Goal: Task Accomplishment & Management: Use online tool/utility

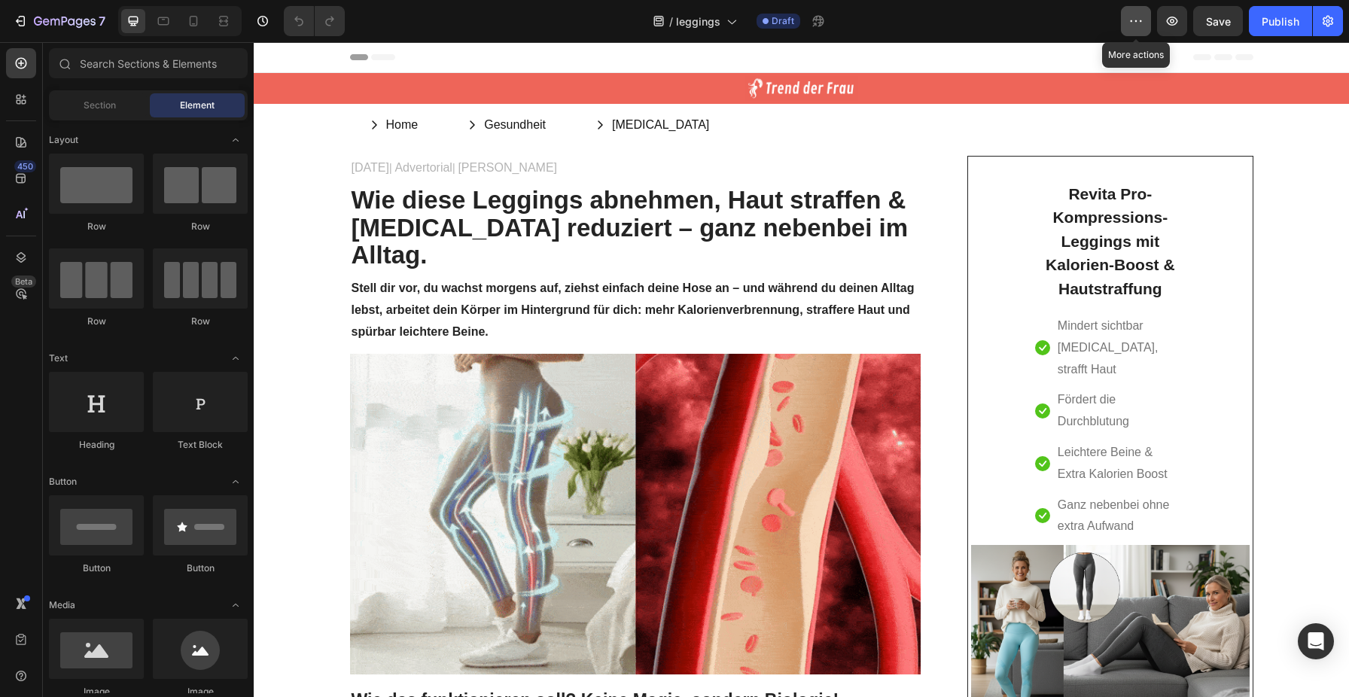
click at [1136, 24] on icon "button" at bounding box center [1136, 21] width 15 height 15
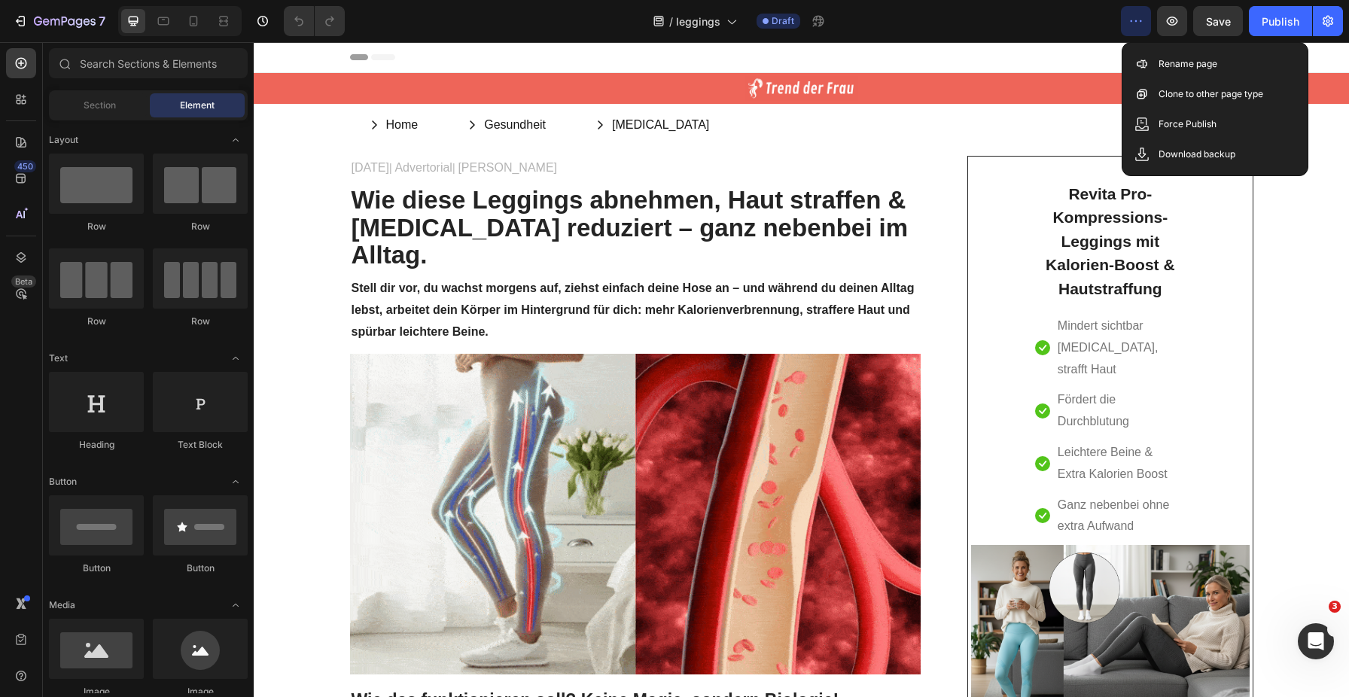
click at [369, 55] on icon at bounding box center [372, 57] width 45 height 6
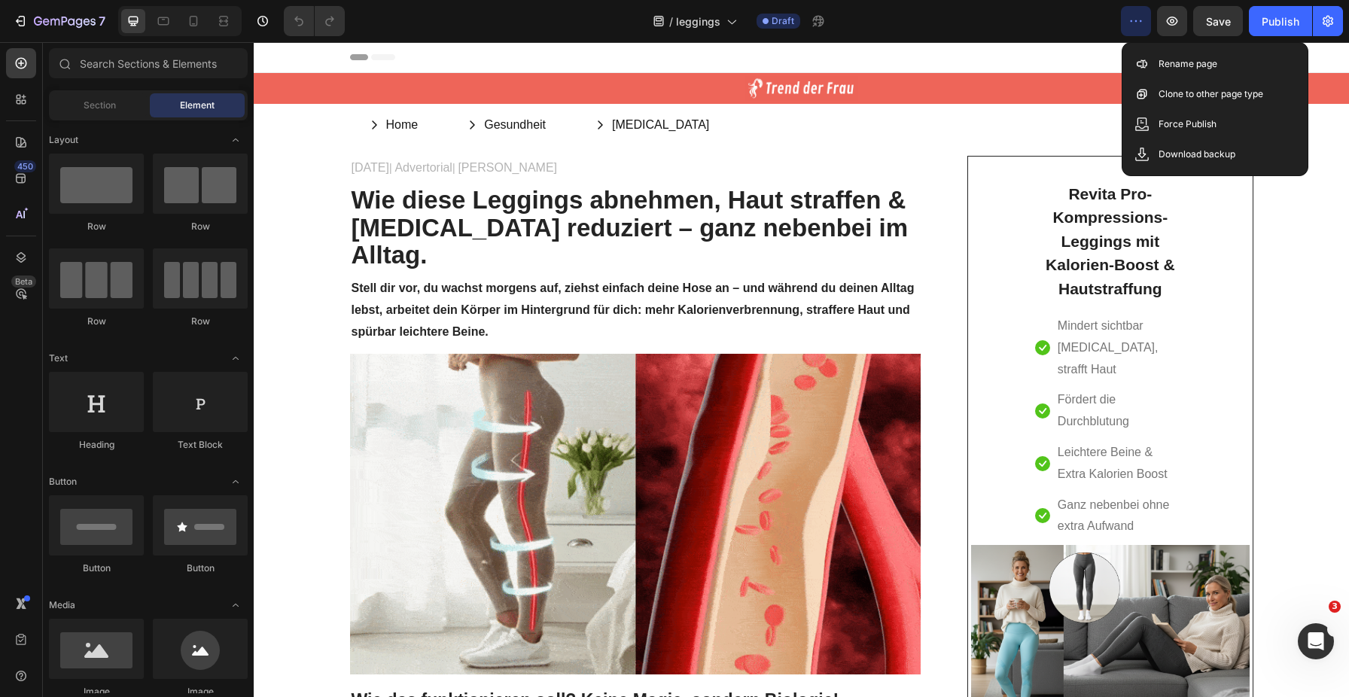
click at [296, 53] on span "Header" at bounding box center [298, 57] width 33 height 15
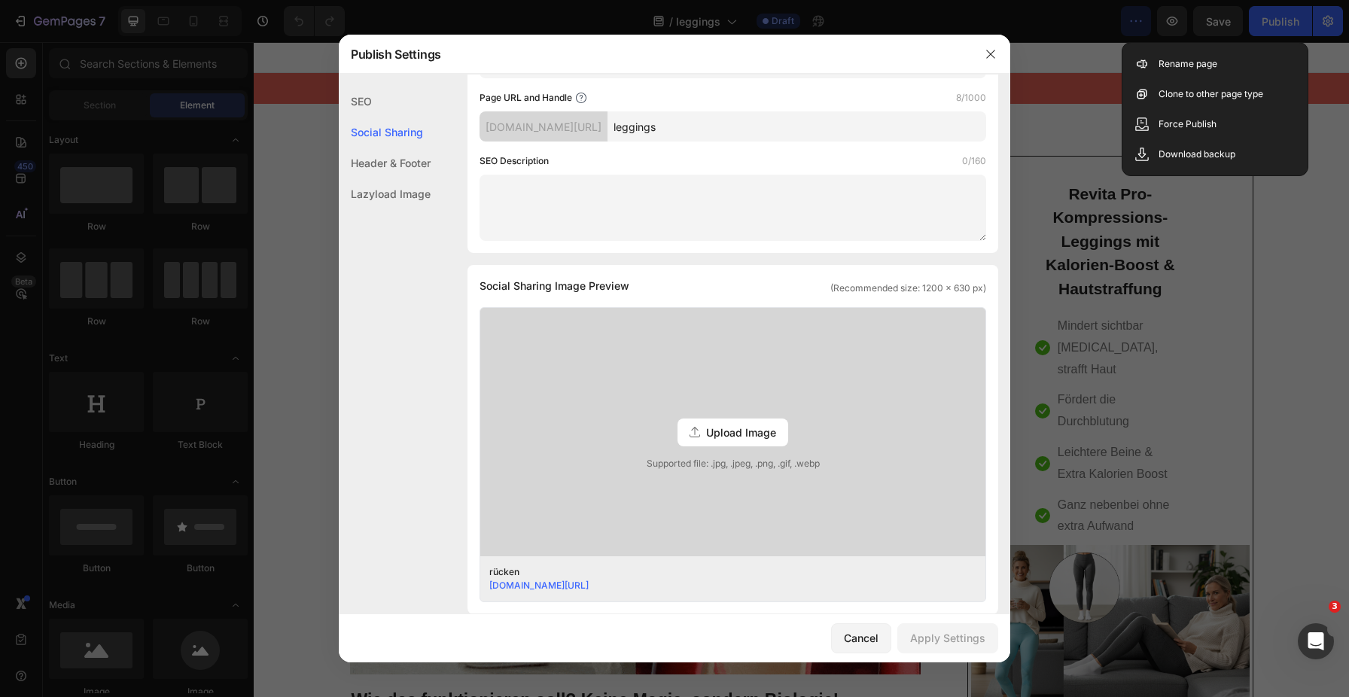
scroll to position [66, 0]
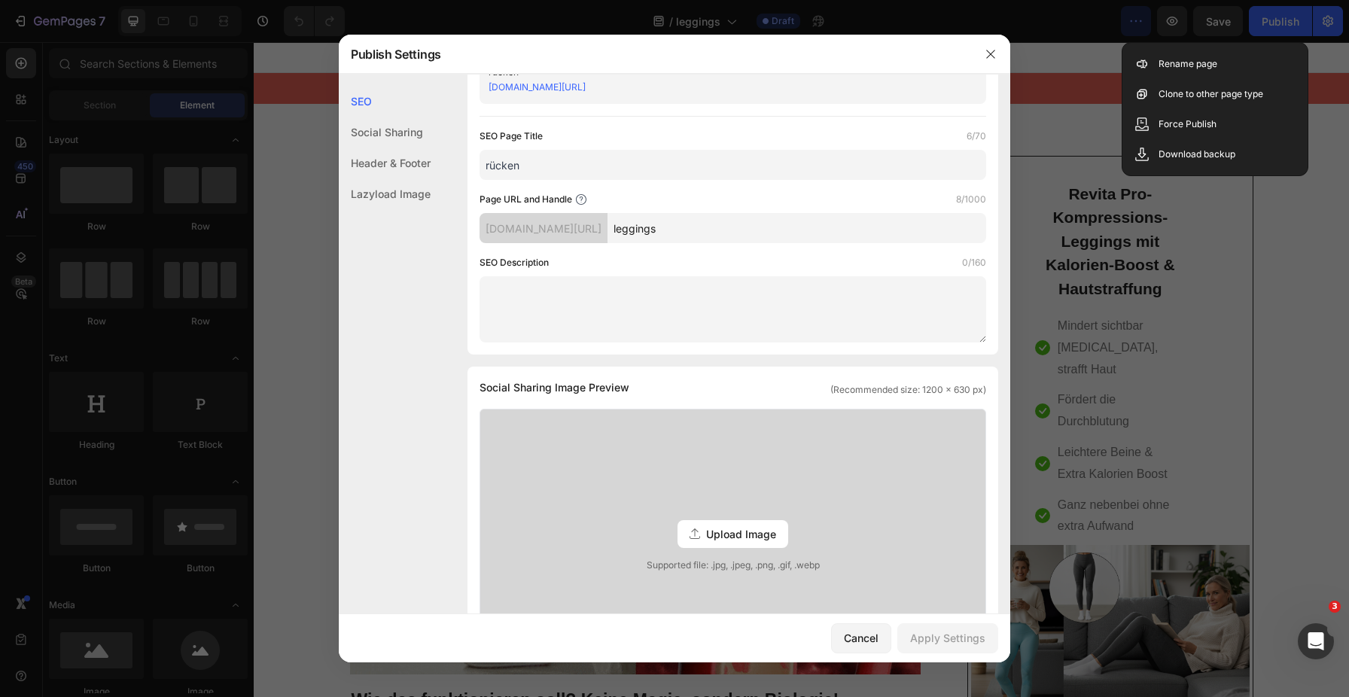
click at [739, 230] on input "leggings" at bounding box center [797, 228] width 379 height 30
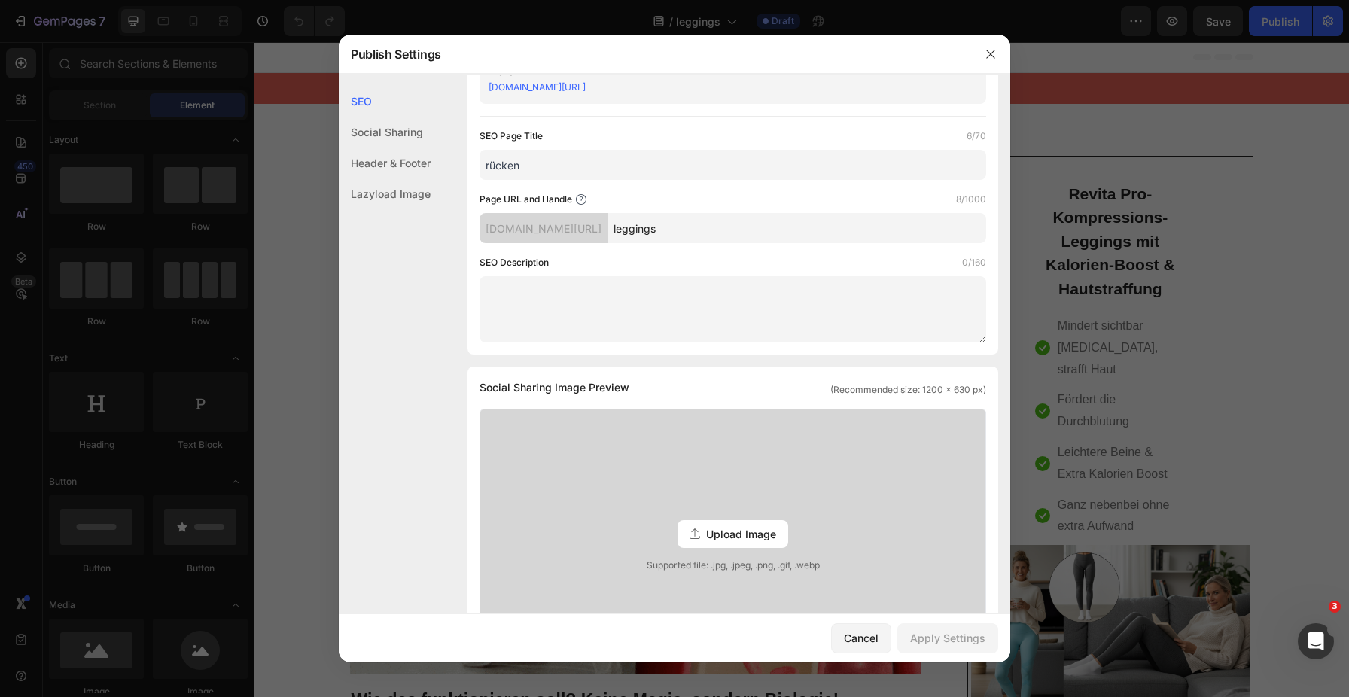
click at [573, 163] on input "rücken" at bounding box center [733, 165] width 507 height 30
type input "revita pro"
click at [735, 222] on input "leggings" at bounding box center [797, 228] width 379 height 30
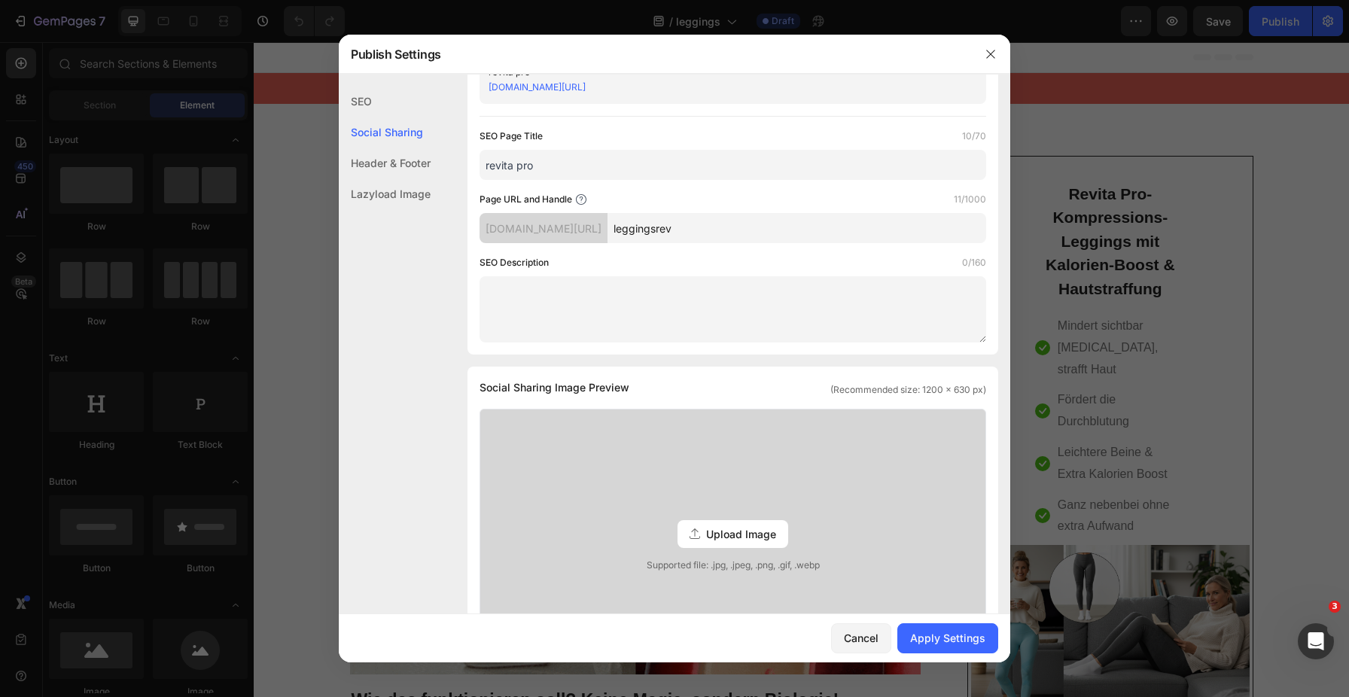
type input "leggingsrev"
click at [940, 632] on div "Apply Settings" at bounding box center [947, 638] width 75 height 16
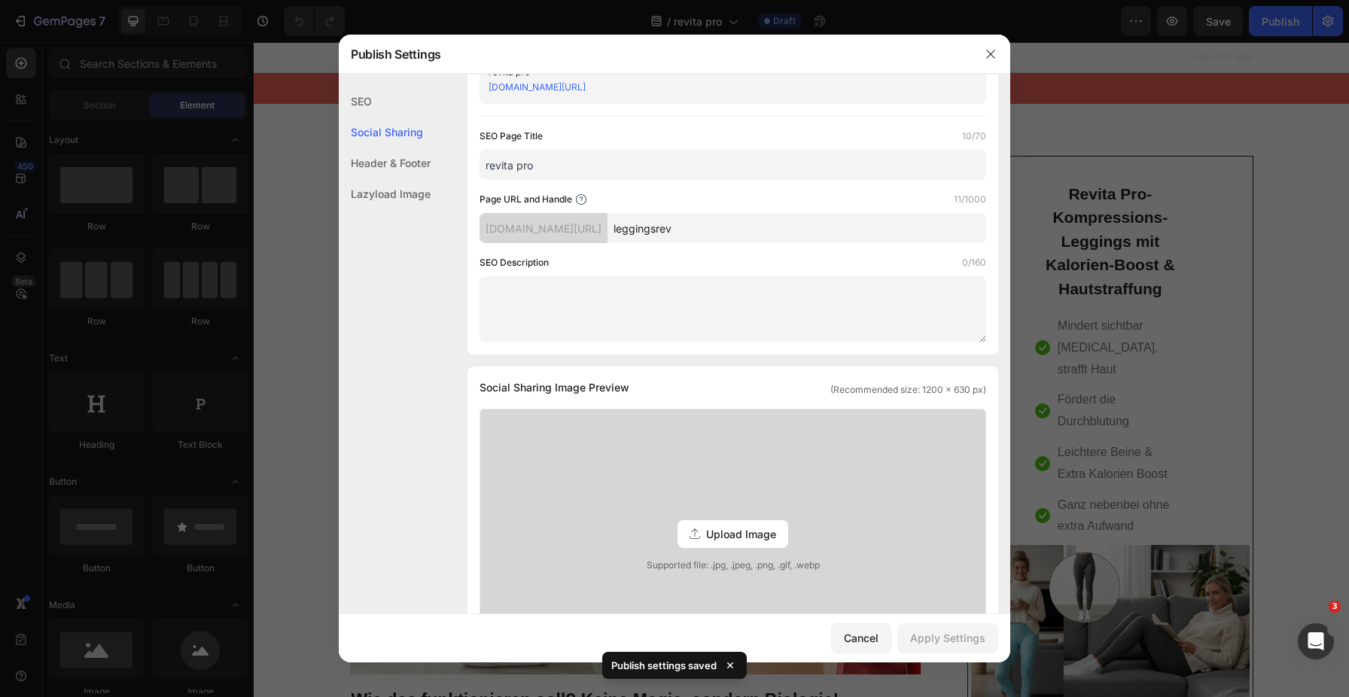
click at [1281, 22] on div at bounding box center [674, 348] width 1349 height 697
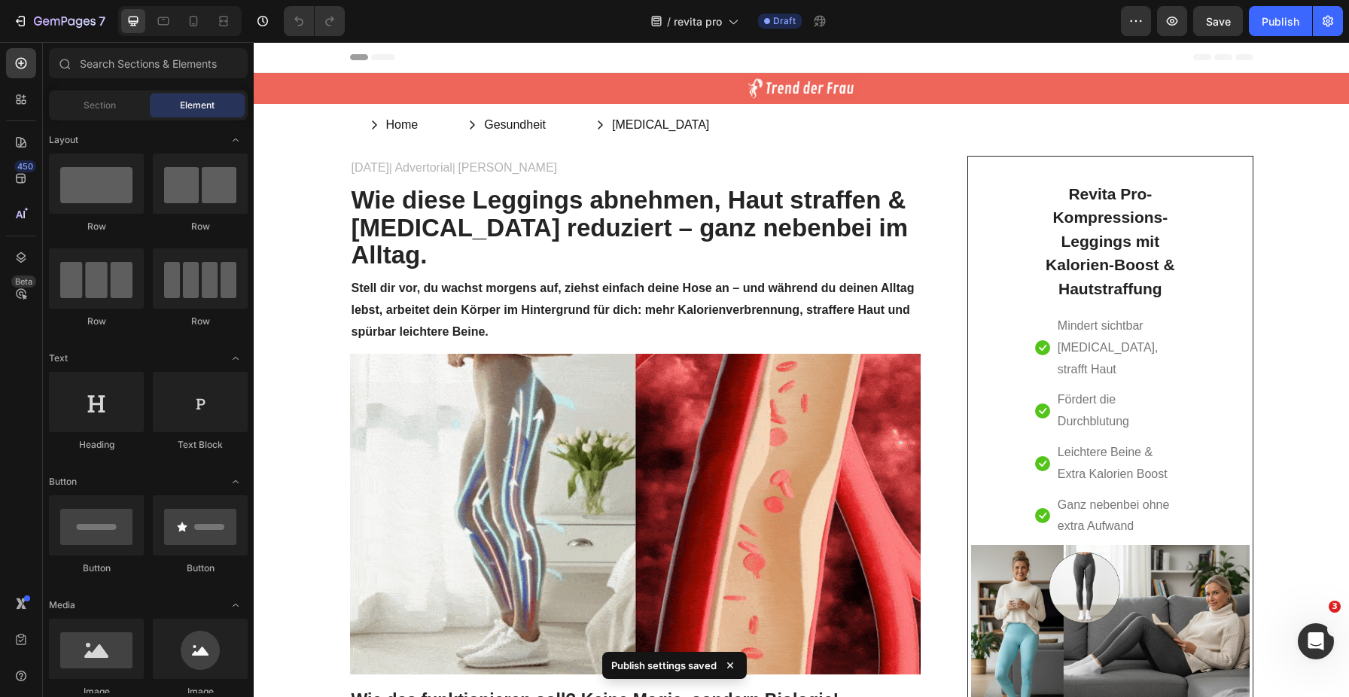
click at [1281, 22] on div "Publish" at bounding box center [1281, 22] width 38 height 16
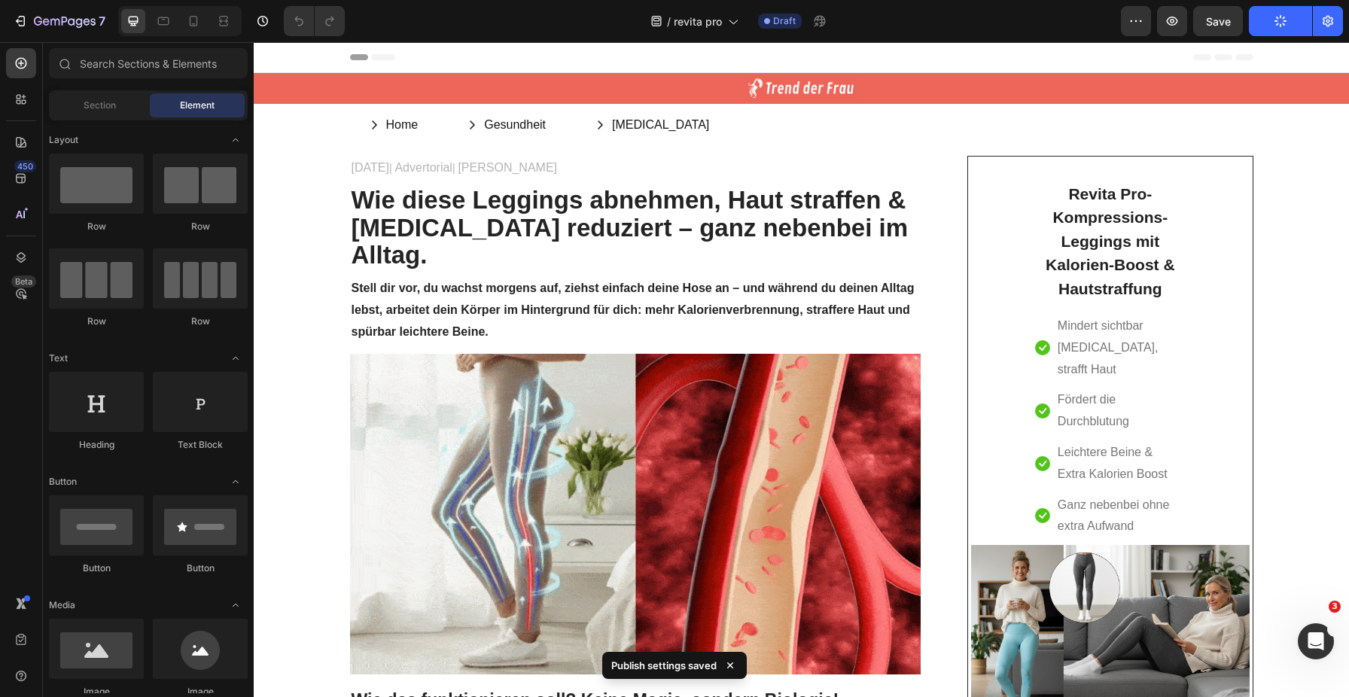
click at [291, 57] on span "Header" at bounding box center [298, 57] width 33 height 15
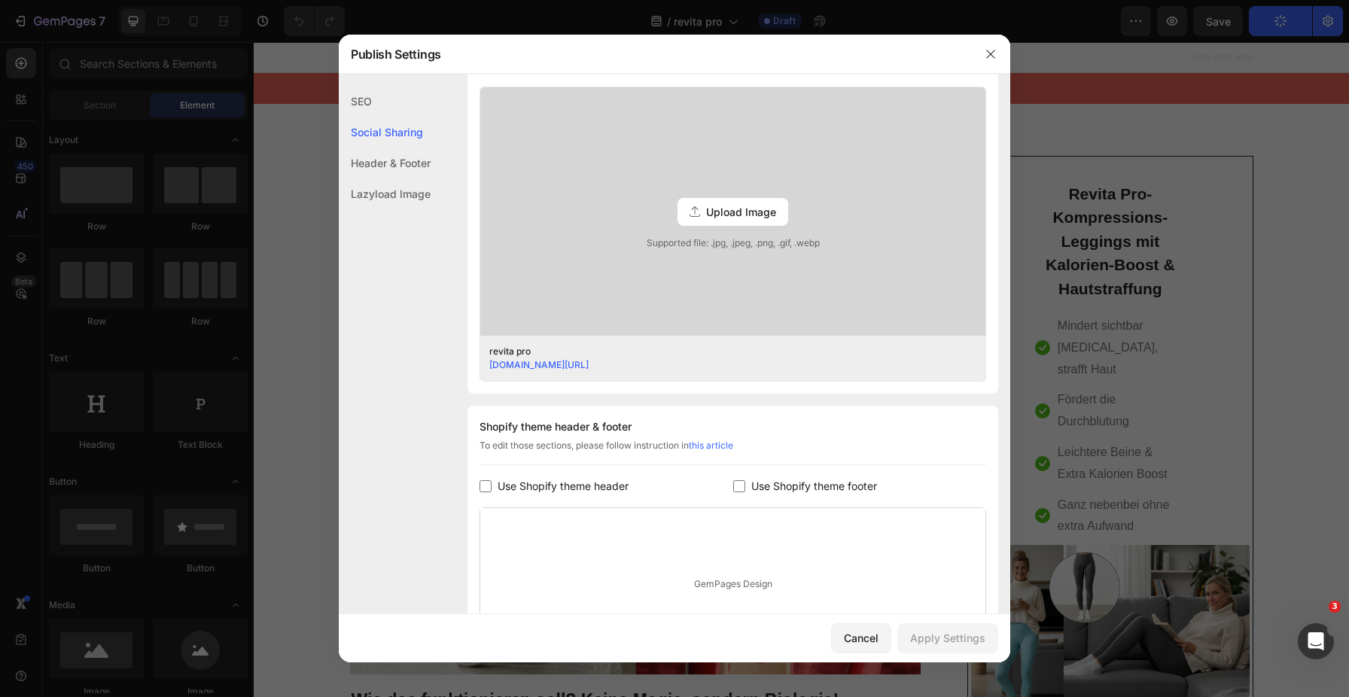
scroll to position [558, 0]
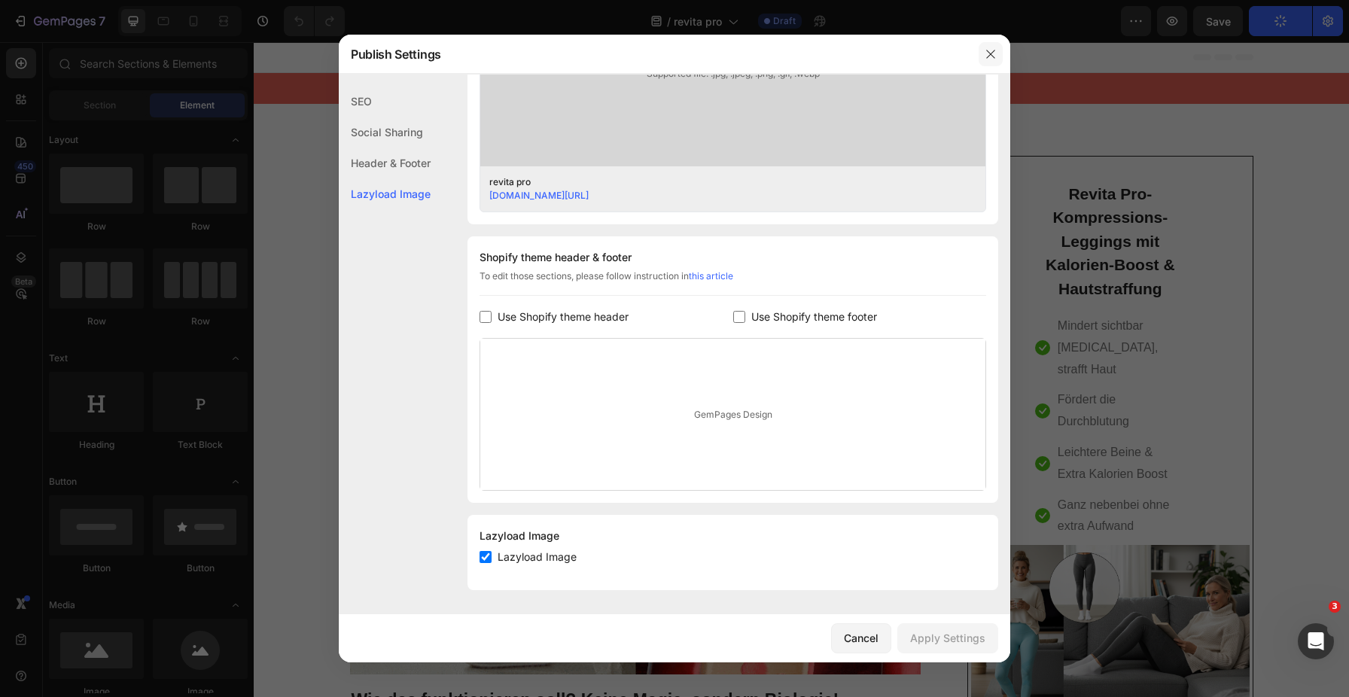
click at [993, 50] on icon "button" at bounding box center [991, 54] width 12 height 12
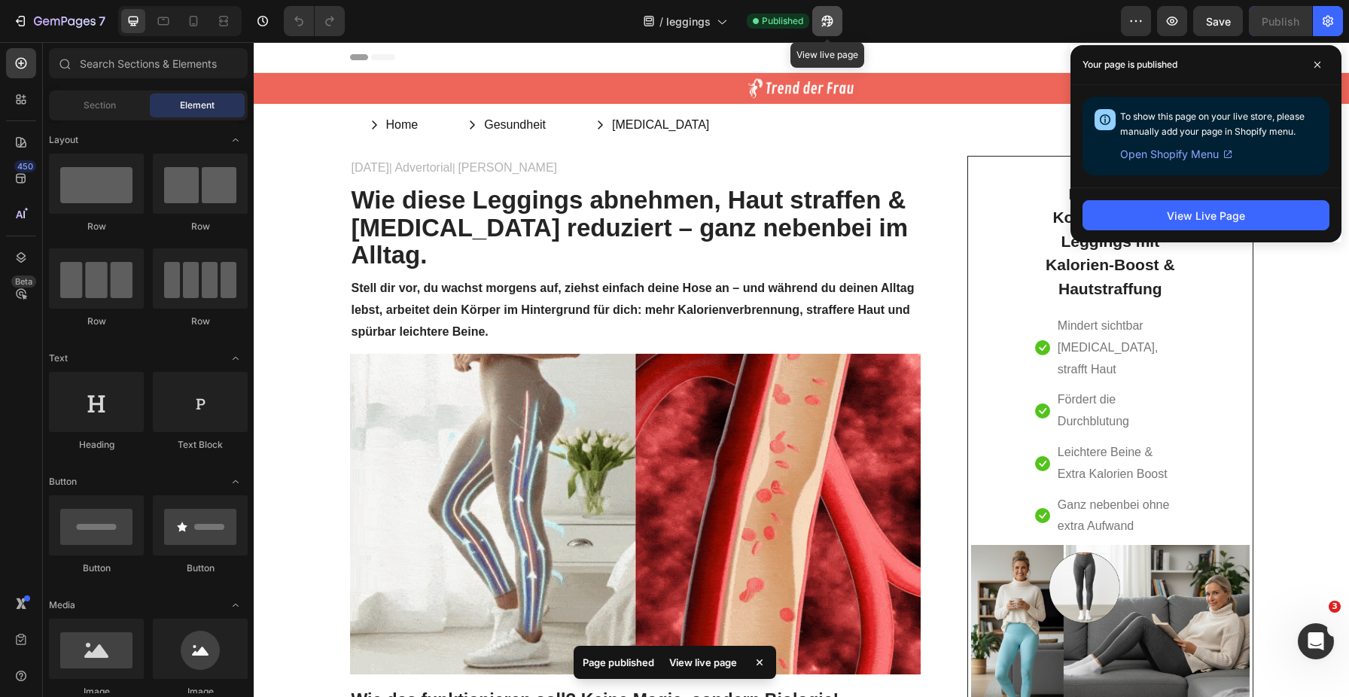
click at [832, 23] on icon "button" at bounding box center [827, 21] width 11 height 11
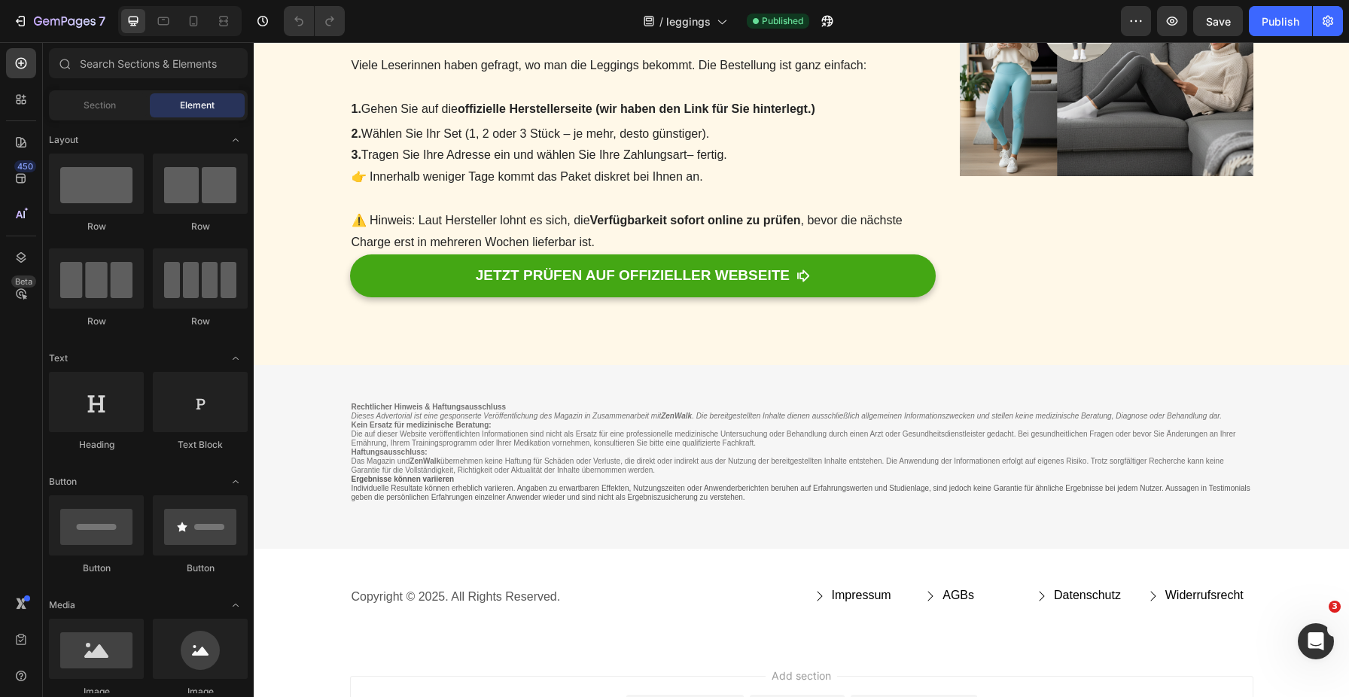
scroll to position [3548, 0]
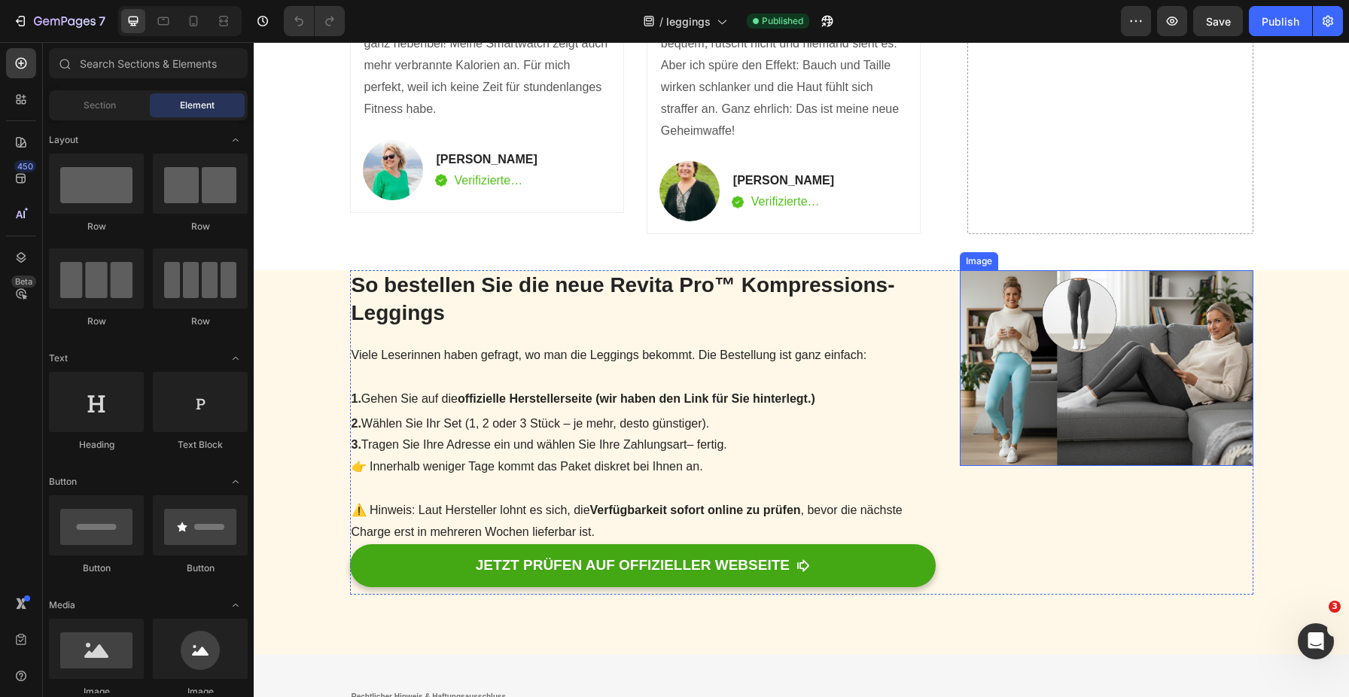
click at [1153, 407] on img at bounding box center [1106, 368] width 293 height 196
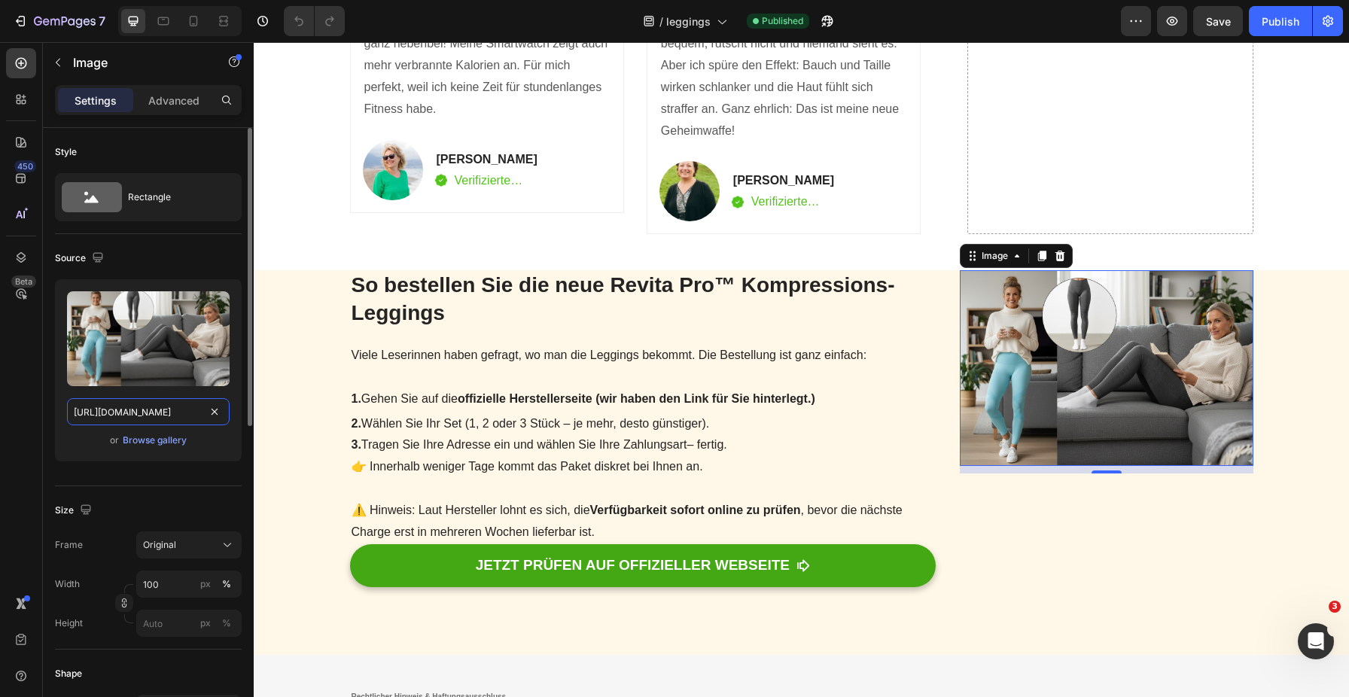
click at [129, 416] on input "[URL][DOMAIN_NAME]" at bounding box center [148, 411] width 163 height 27
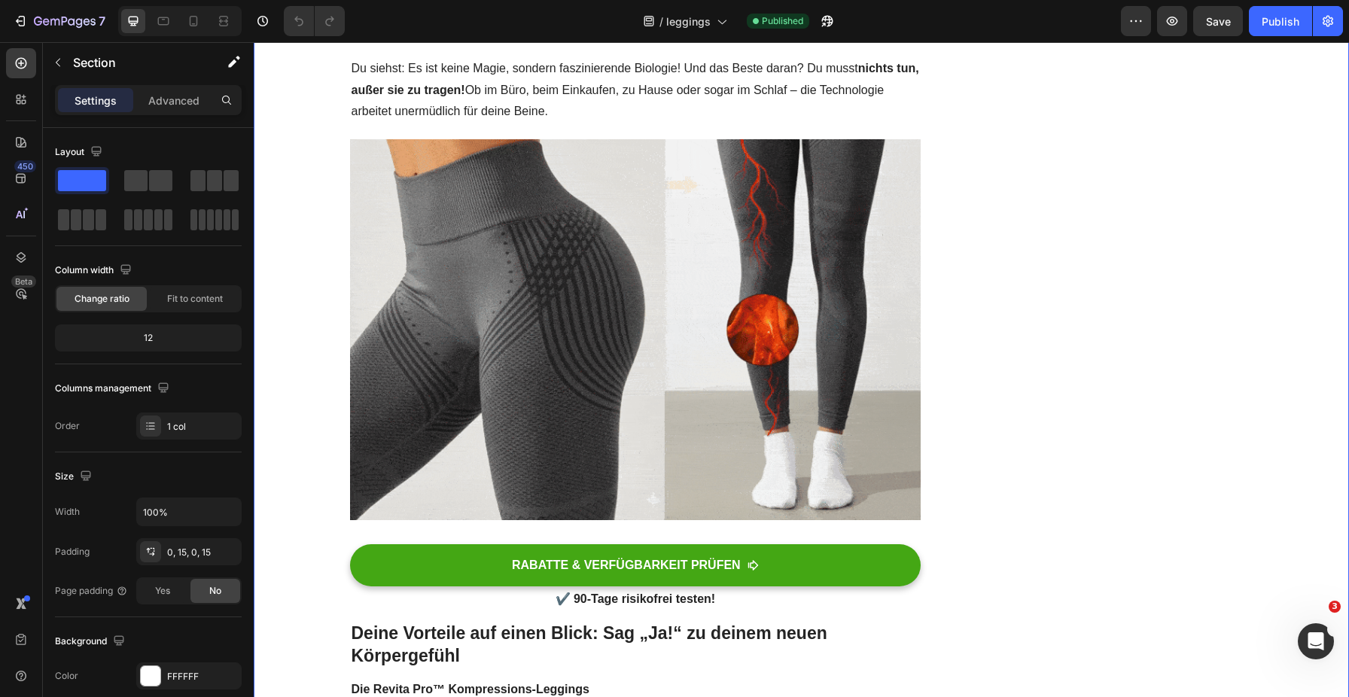
scroll to position [988, 0]
